Goal: Task Accomplishment & Management: Manage account settings

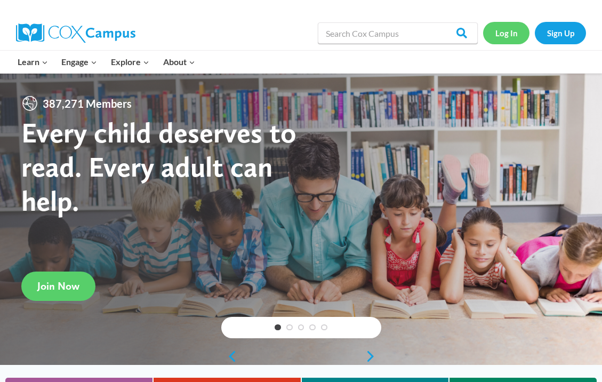
click at [502, 38] on link "Log In" at bounding box center [506, 33] width 46 height 22
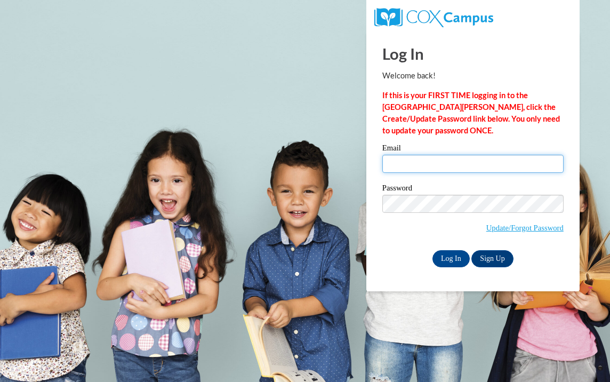
click at [420, 169] on input "Email" at bounding box center [472, 164] width 181 height 18
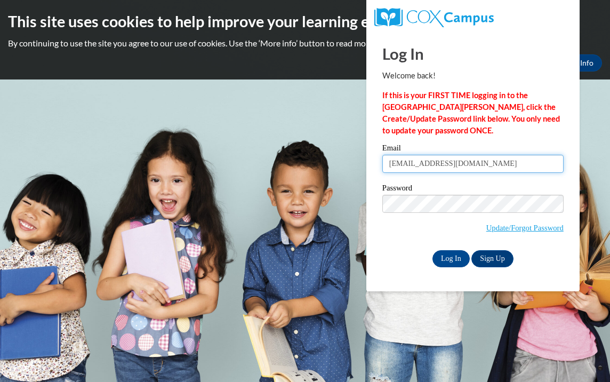
type input "[EMAIL_ADDRESS][DOMAIN_NAME]"
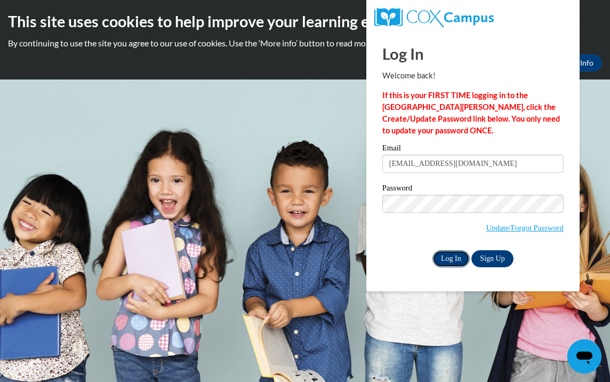
click at [460, 255] on input "Log In" at bounding box center [451, 258] width 37 height 17
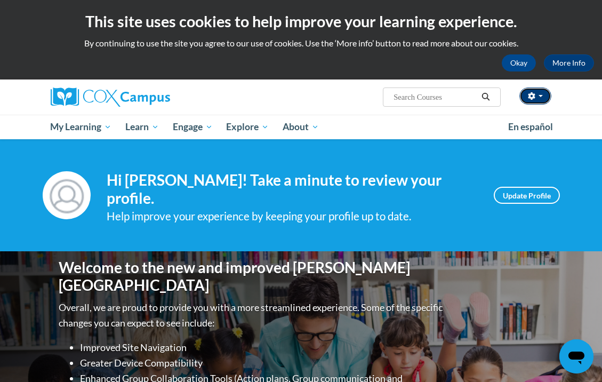
click at [542, 98] on button "button" at bounding box center [535, 95] width 32 height 17
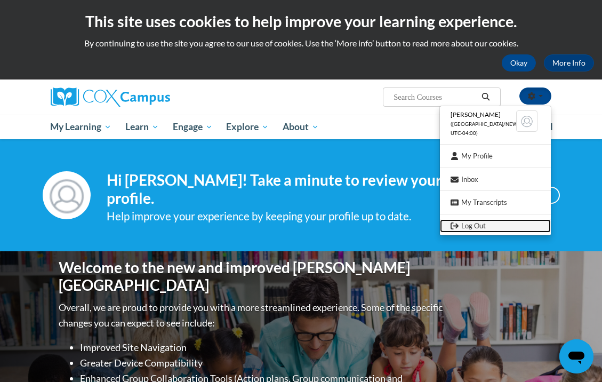
click at [486, 225] on link "Log Out" at bounding box center [495, 225] width 111 height 13
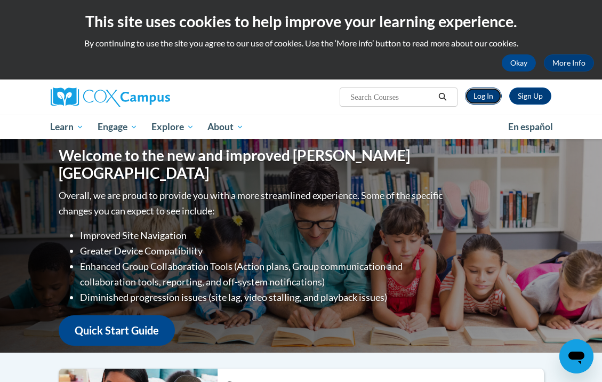
click at [490, 98] on link "Log In" at bounding box center [483, 95] width 37 height 17
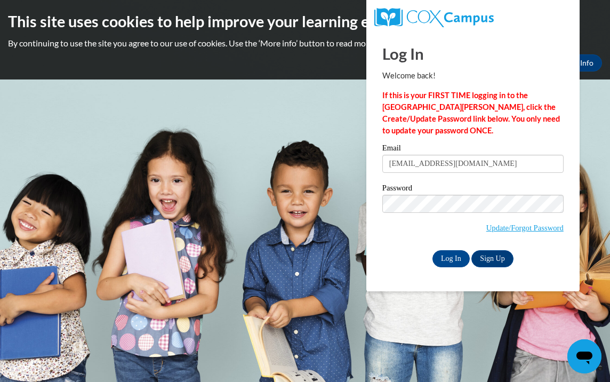
click at [498, 162] on input "adeanlewis33@gmail.com" at bounding box center [472, 164] width 181 height 18
click at [352, 140] on body "This site uses cookies to help improve your learning experience. By continuing …" at bounding box center [305, 191] width 610 height 382
drag, startPoint x: 487, startPoint y: 160, endPoint x: 334, endPoint y: 177, distance: 154.0
click at [358, 178] on body "This site uses cookies to help improve your learning experience. By continuing …" at bounding box center [305, 191] width 610 height 382
click at [328, 177] on body "This site uses cookies to help improve your learning experience. By continuing …" at bounding box center [305, 191] width 610 height 382
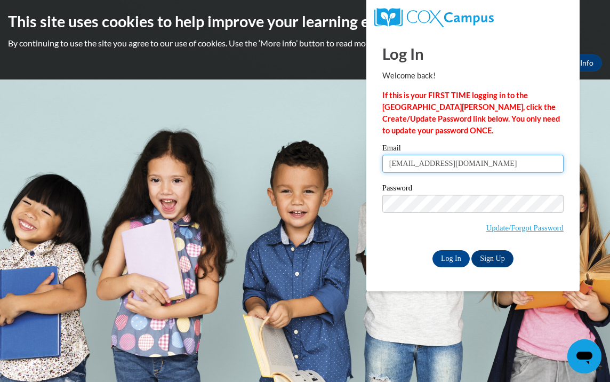
drag, startPoint x: 490, startPoint y: 165, endPoint x: 385, endPoint y: 173, distance: 105.9
click at [385, 173] on input "adeanlewis33@gmail.com" at bounding box center [472, 164] width 181 height 18
type input "zannab7562@gmail.com"
click at [466, 260] on input "Log In" at bounding box center [451, 258] width 37 height 17
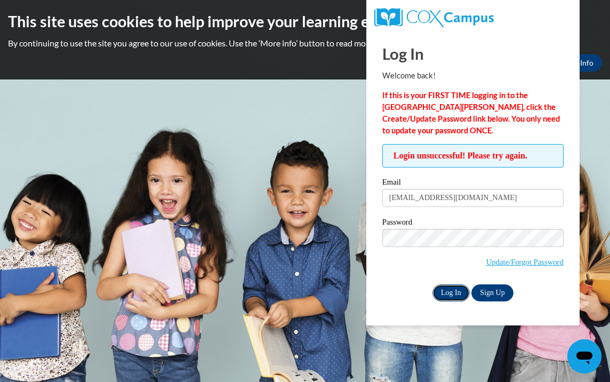
click at [446, 291] on input "Log In" at bounding box center [451, 292] width 37 height 17
click at [454, 292] on input "Log In" at bounding box center [451, 292] width 37 height 17
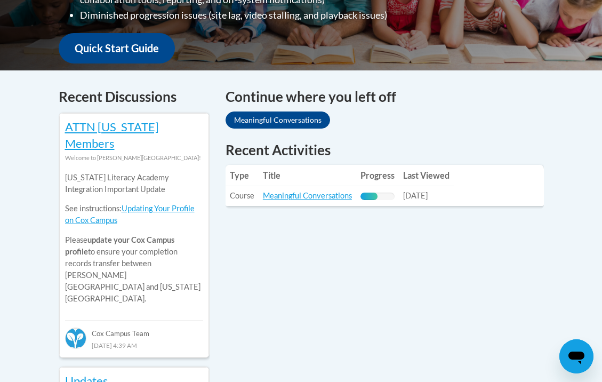
scroll to position [401, 0]
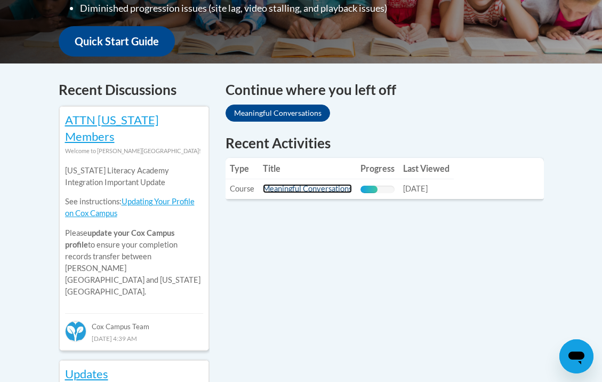
click at [302, 184] on link "Meaningful Conversations" at bounding box center [307, 188] width 89 height 9
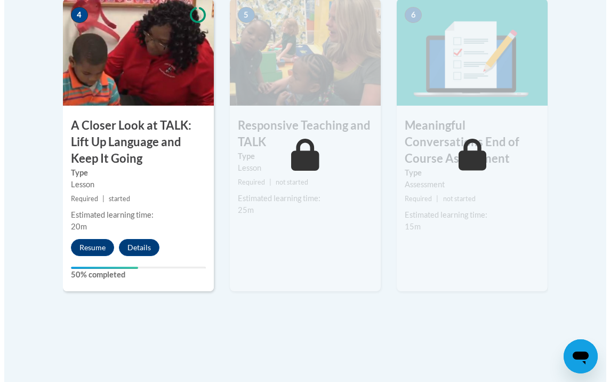
scroll to position [727, 0]
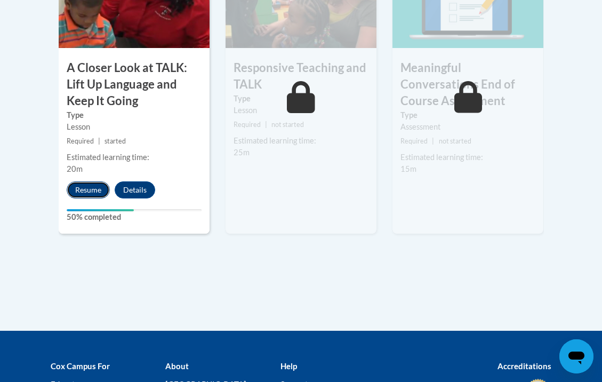
click at [94, 188] on button "Resume" at bounding box center [88, 189] width 43 height 17
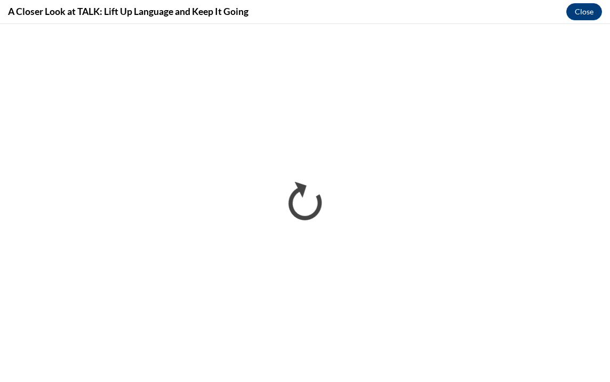
scroll to position [0, 0]
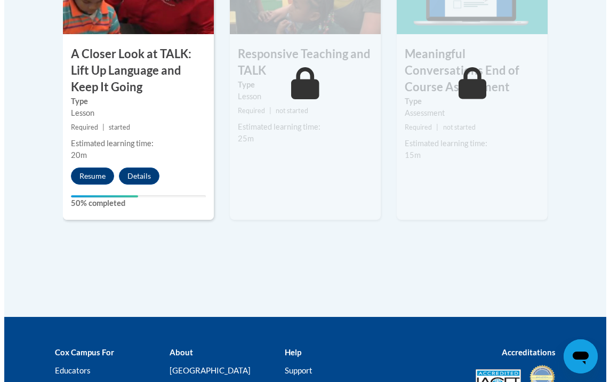
scroll to position [745, 0]
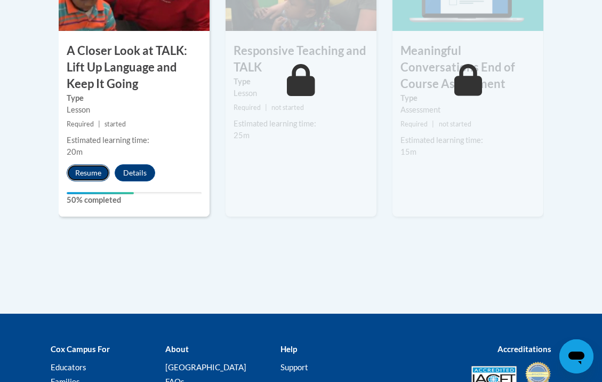
click at [97, 173] on button "Resume" at bounding box center [88, 172] width 43 height 17
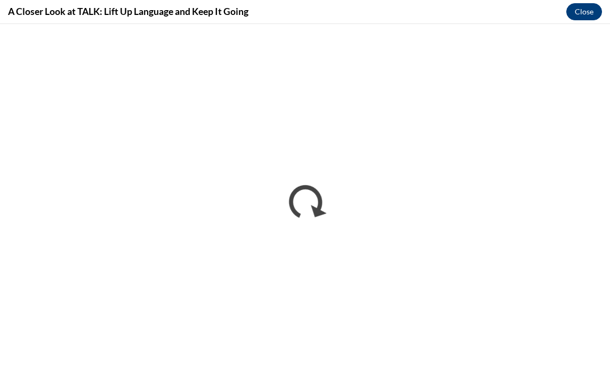
scroll to position [0, 0]
click at [587, 15] on button "Close" at bounding box center [584, 11] width 36 height 17
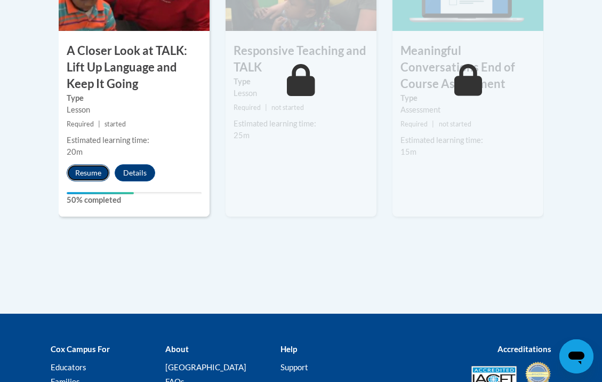
click at [101, 176] on button "Resume" at bounding box center [88, 172] width 43 height 17
